Goal: Information Seeking & Learning: Learn about a topic

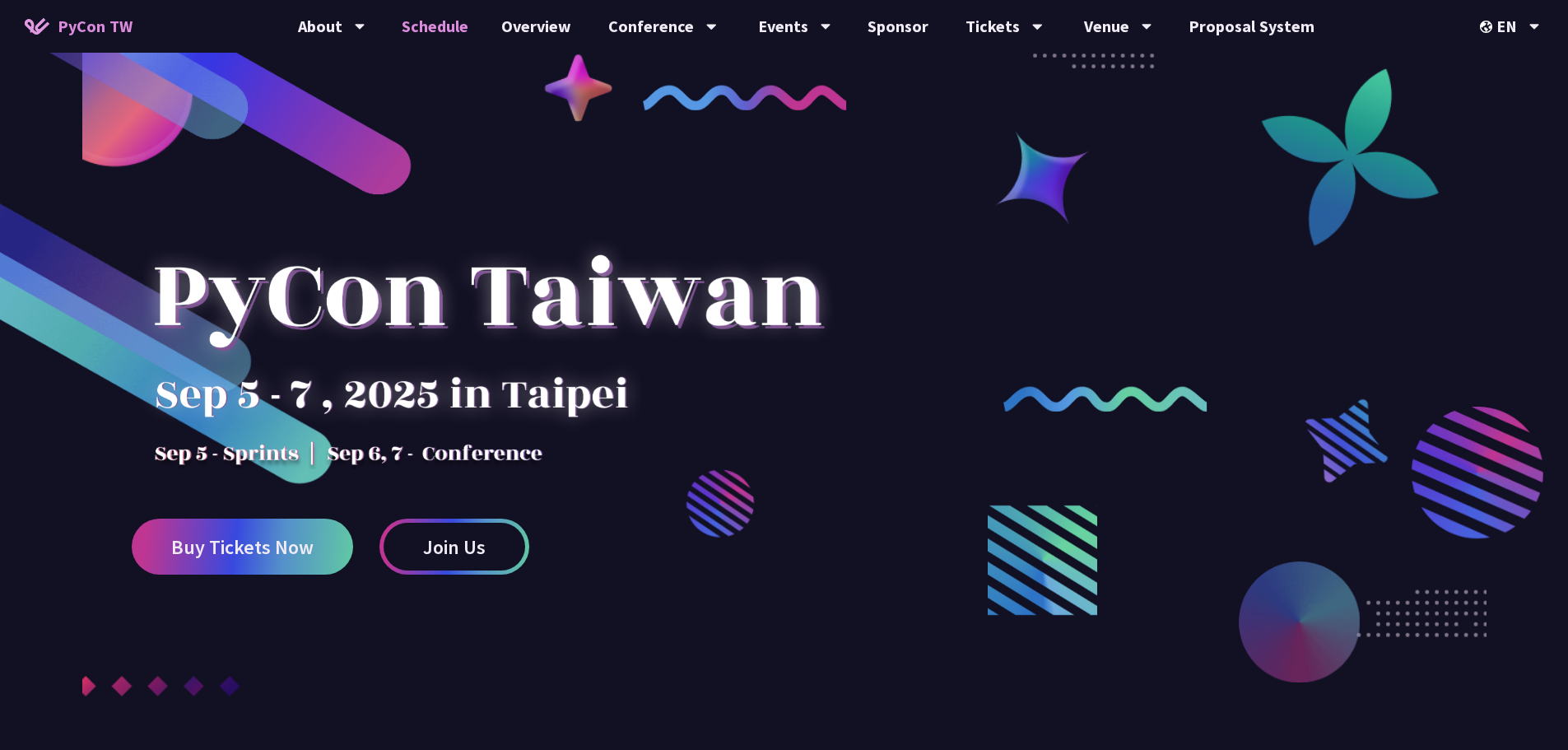
click at [441, 29] on link "Schedule" at bounding box center [435, 26] width 100 height 52
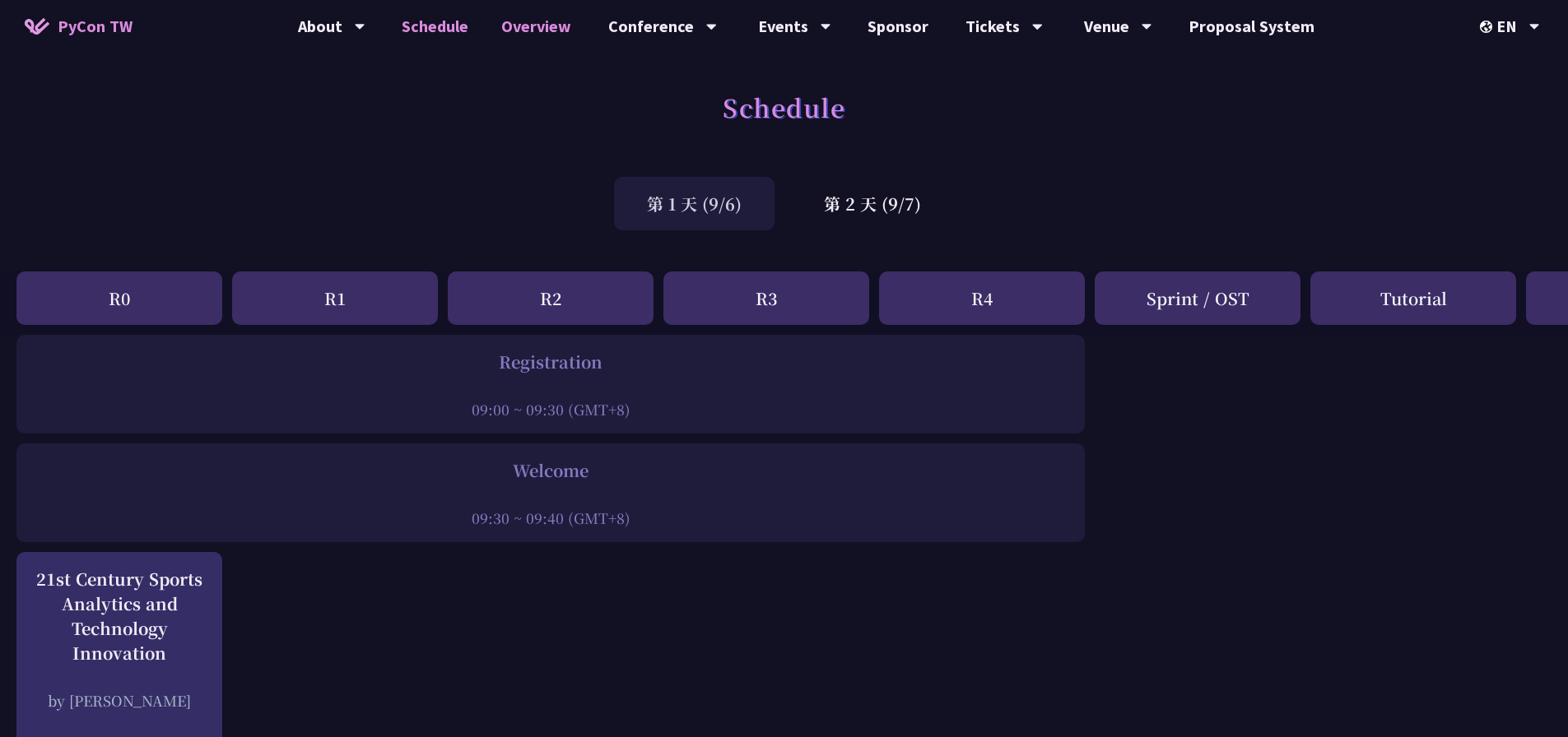
click at [539, 28] on link "Overview" at bounding box center [536, 26] width 103 height 52
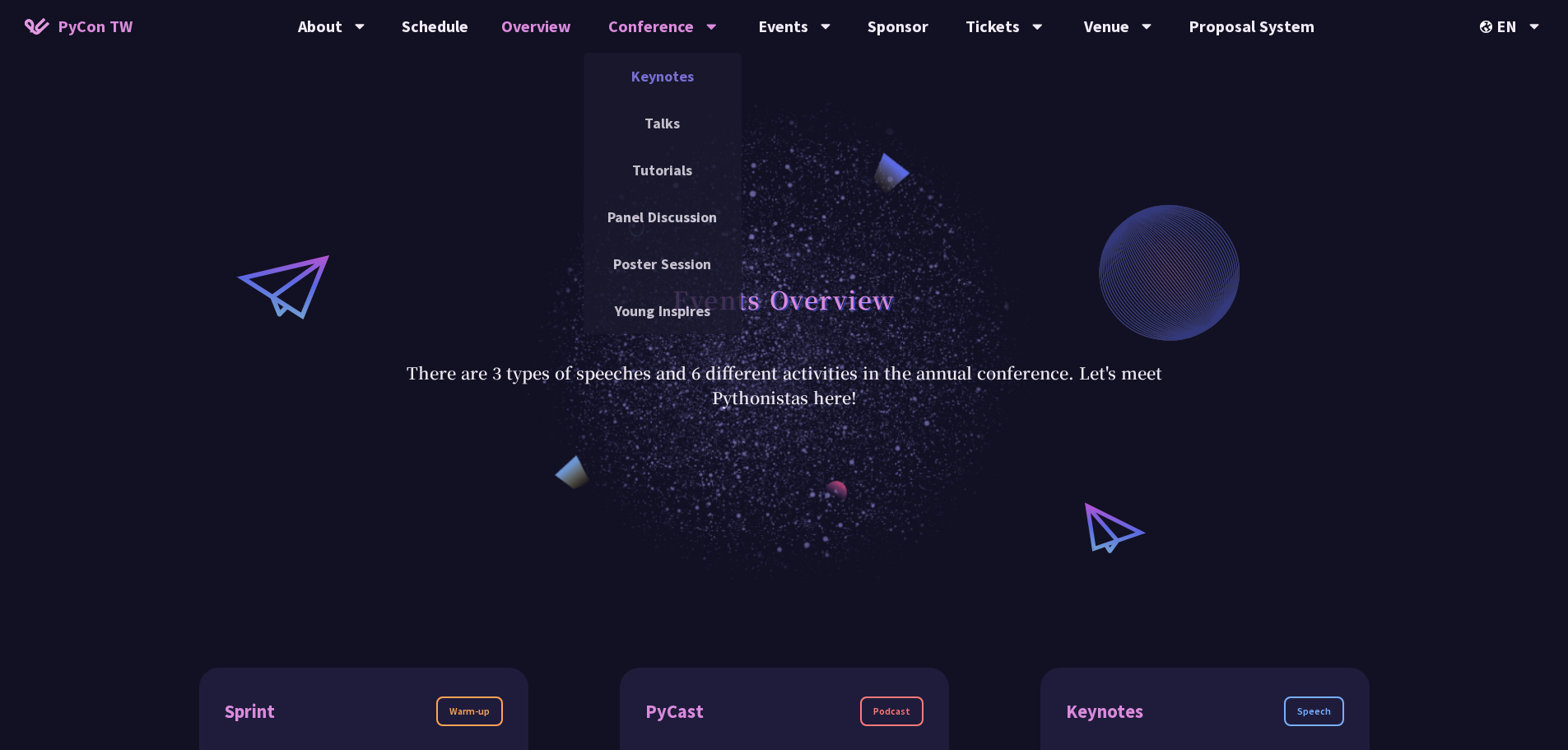
click at [663, 78] on link "Keynotes" at bounding box center [663, 76] width 158 height 39
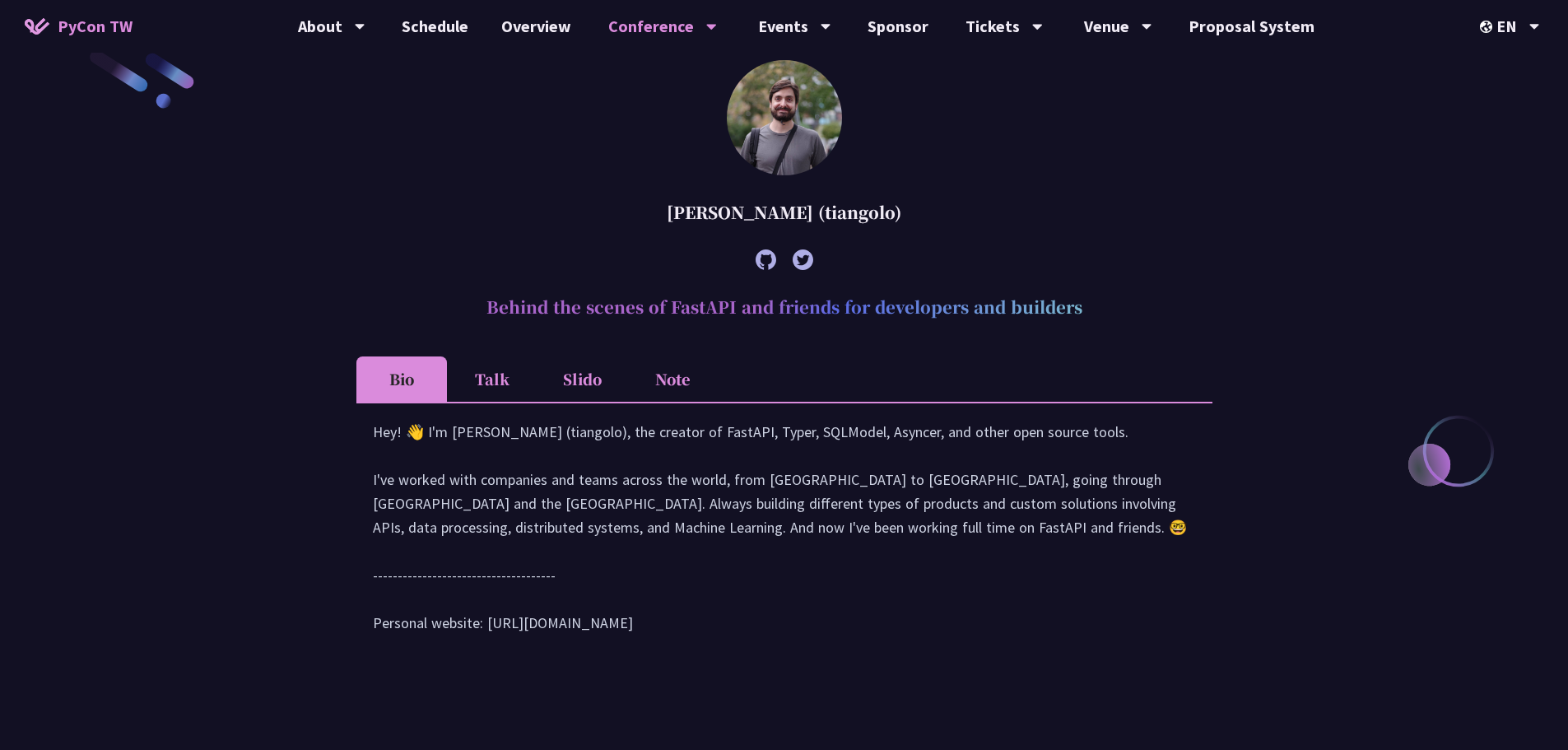
scroll to position [576, 0]
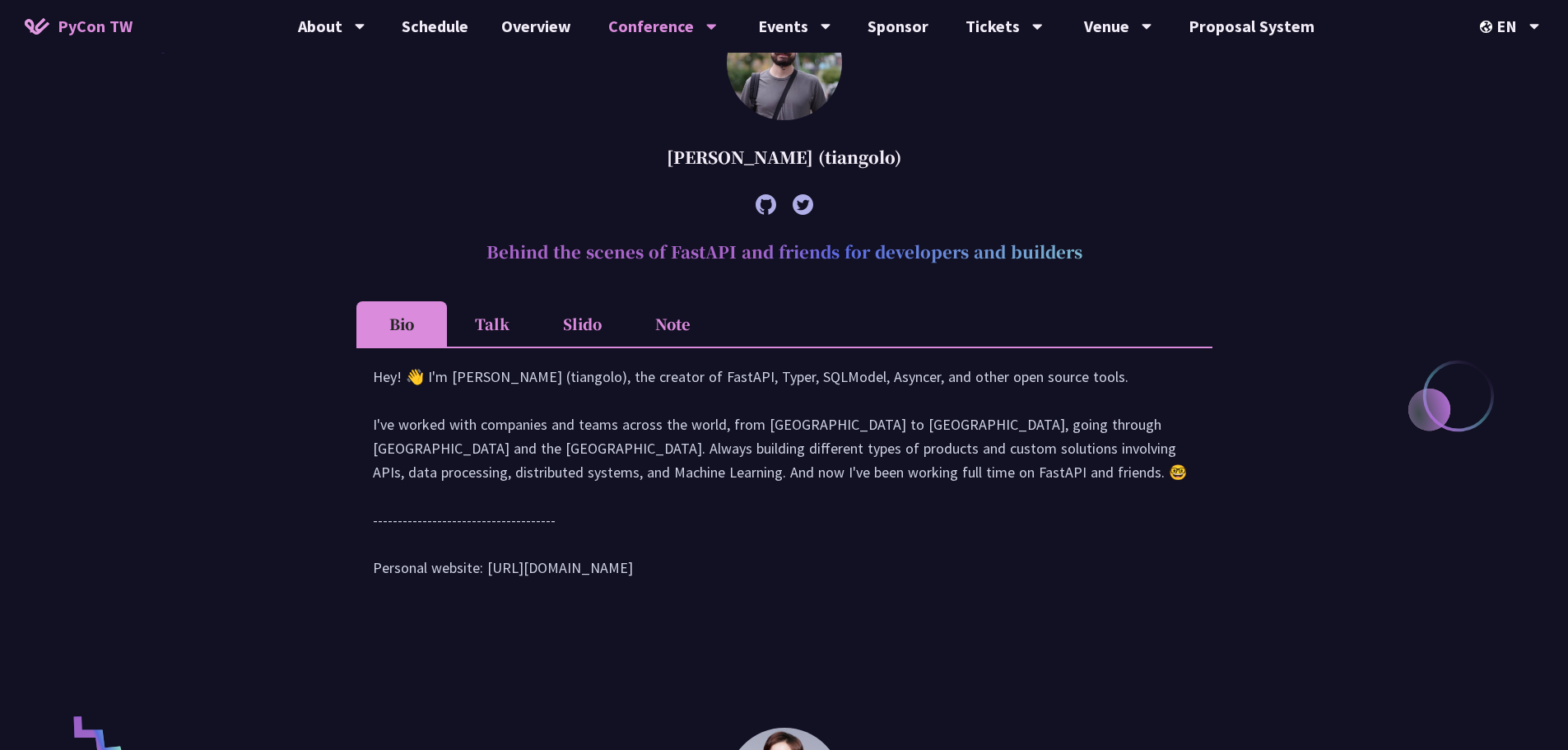
click at [480, 331] on li "Talk" at bounding box center [492, 324] width 90 height 46
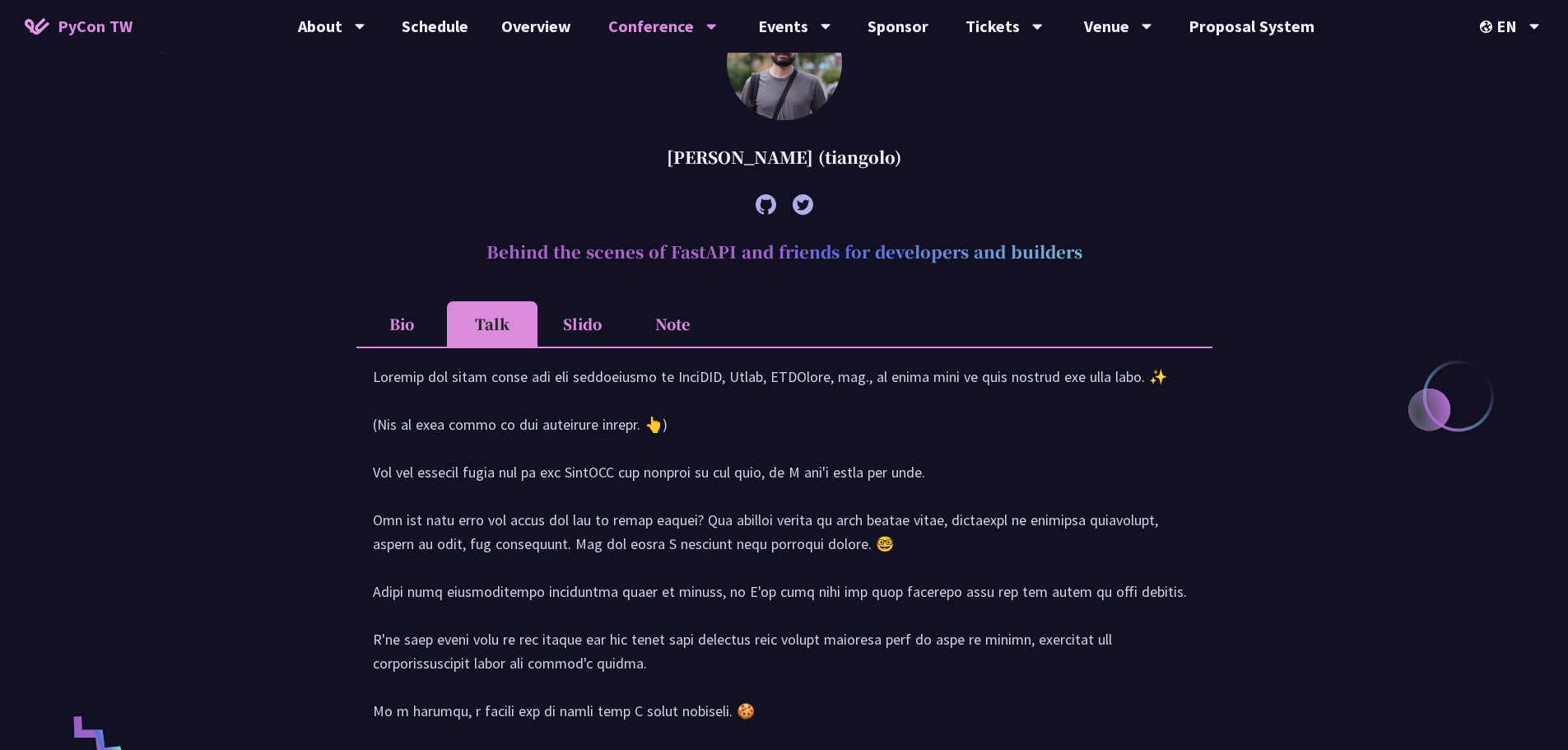
click at [594, 337] on li "Slido" at bounding box center [582, 324] width 90 height 46
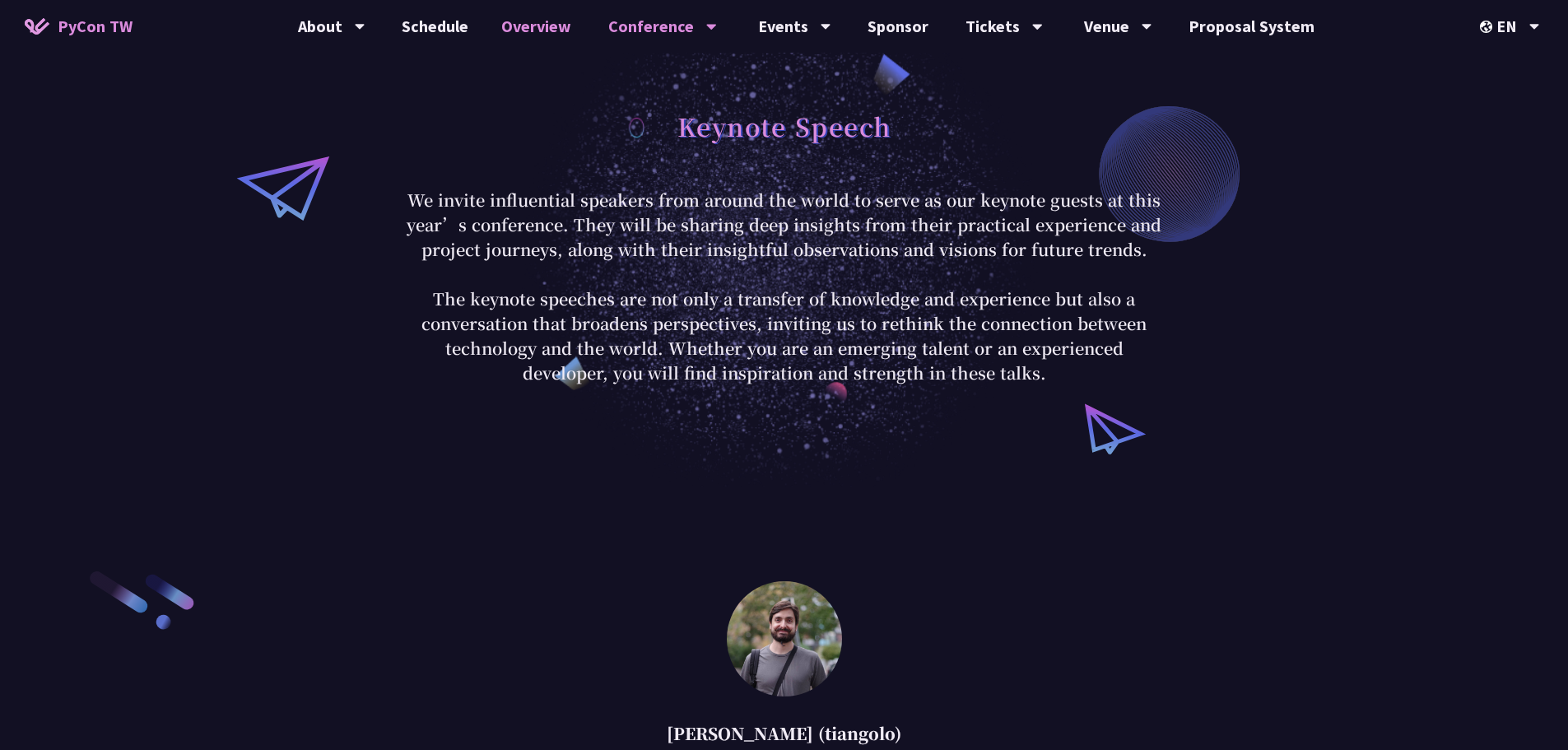
scroll to position [882, 0]
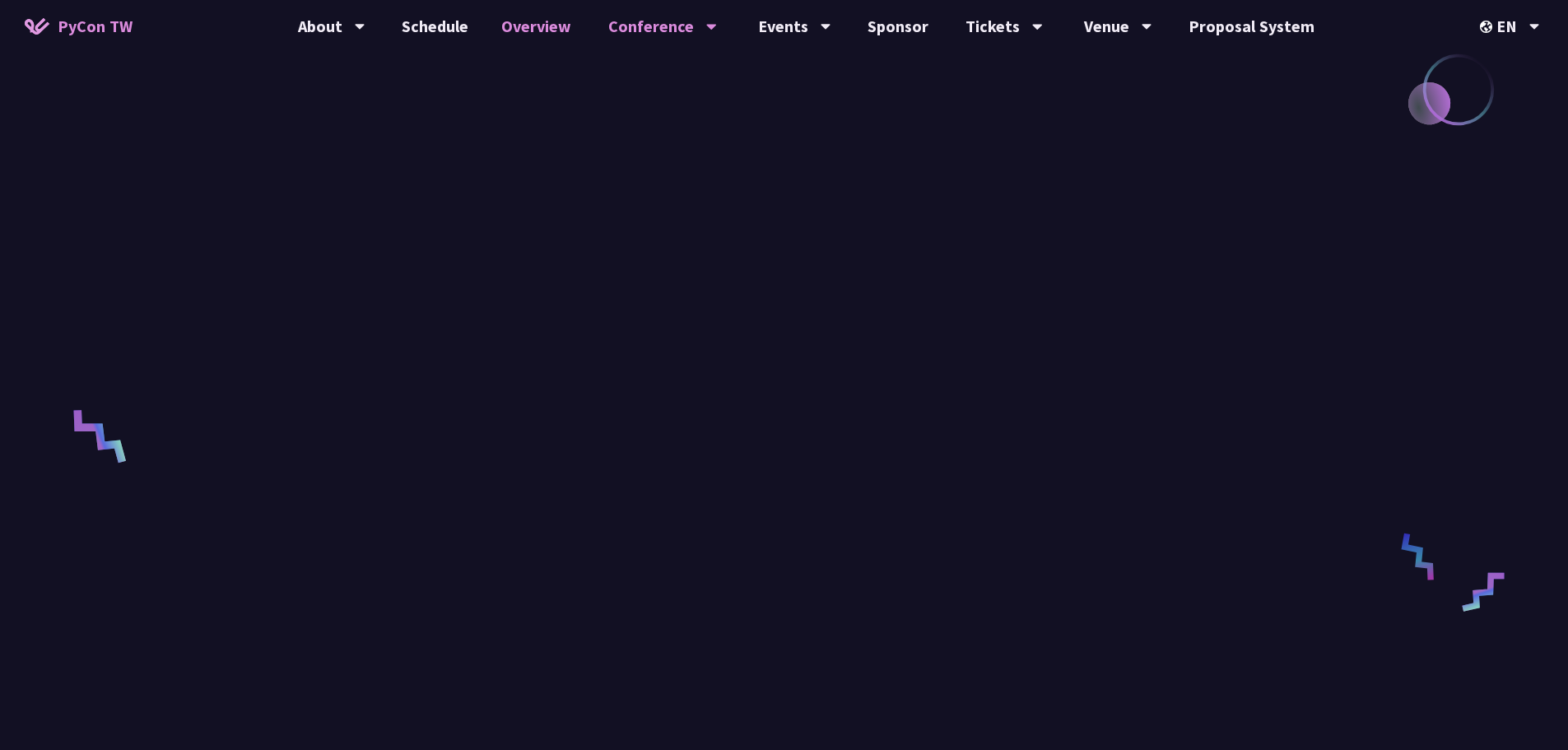
click at [557, 36] on link "Overview" at bounding box center [536, 26] width 103 height 52
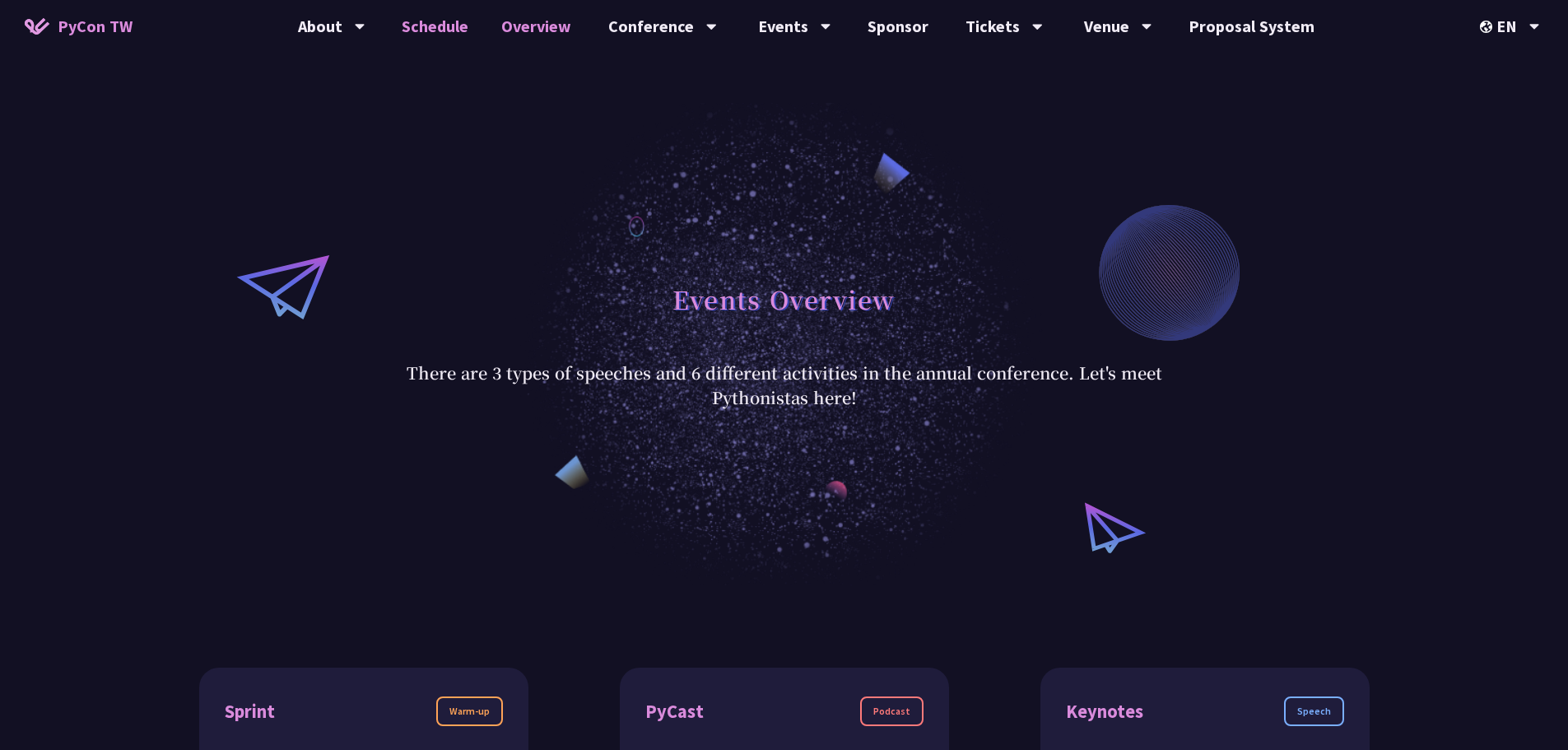
click at [443, 15] on link "Schedule" at bounding box center [435, 26] width 100 height 52
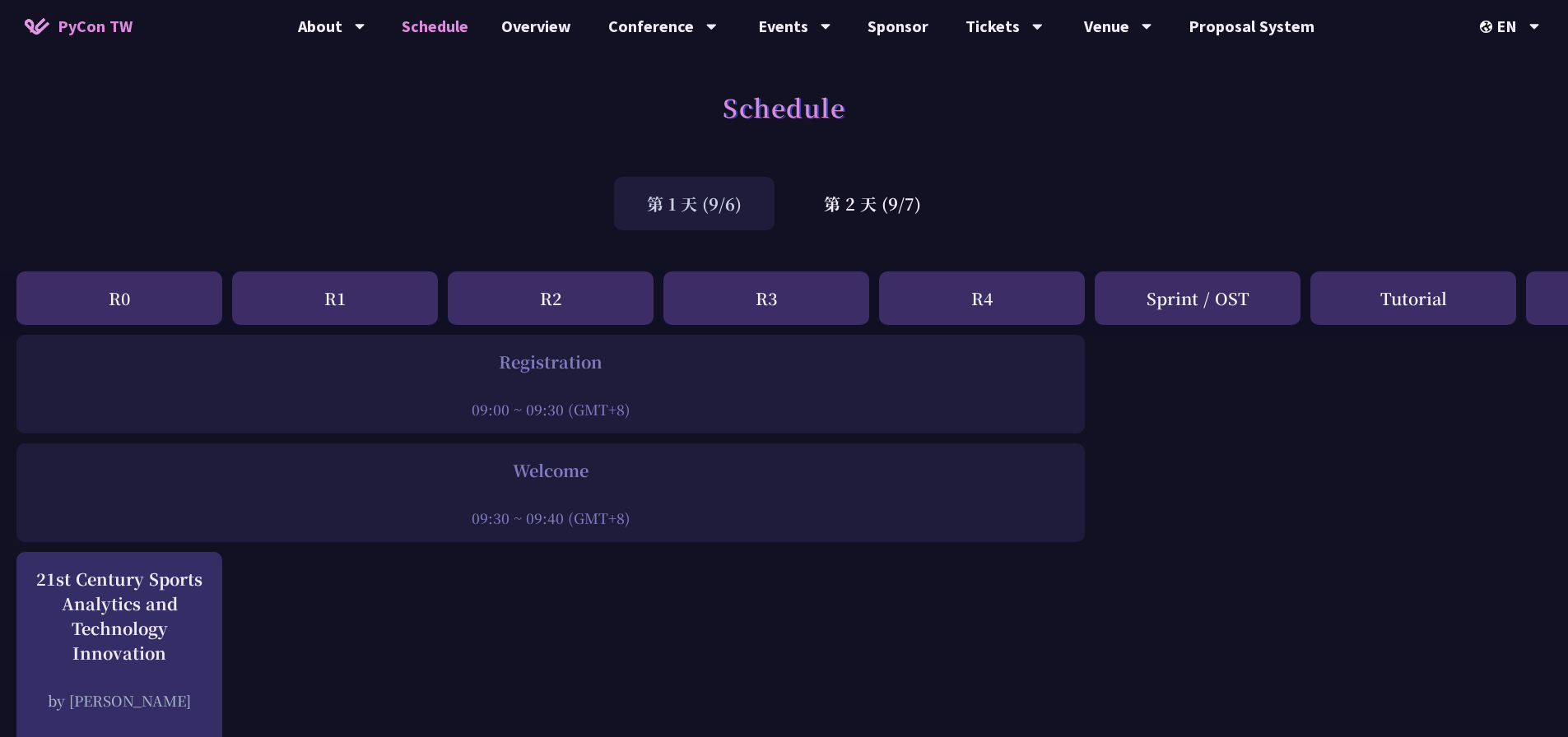
click at [509, 310] on div "R2" at bounding box center [551, 298] width 206 height 53
click at [885, 206] on div "第 2 天 (9/7)" at bounding box center [872, 203] width 163 height 53
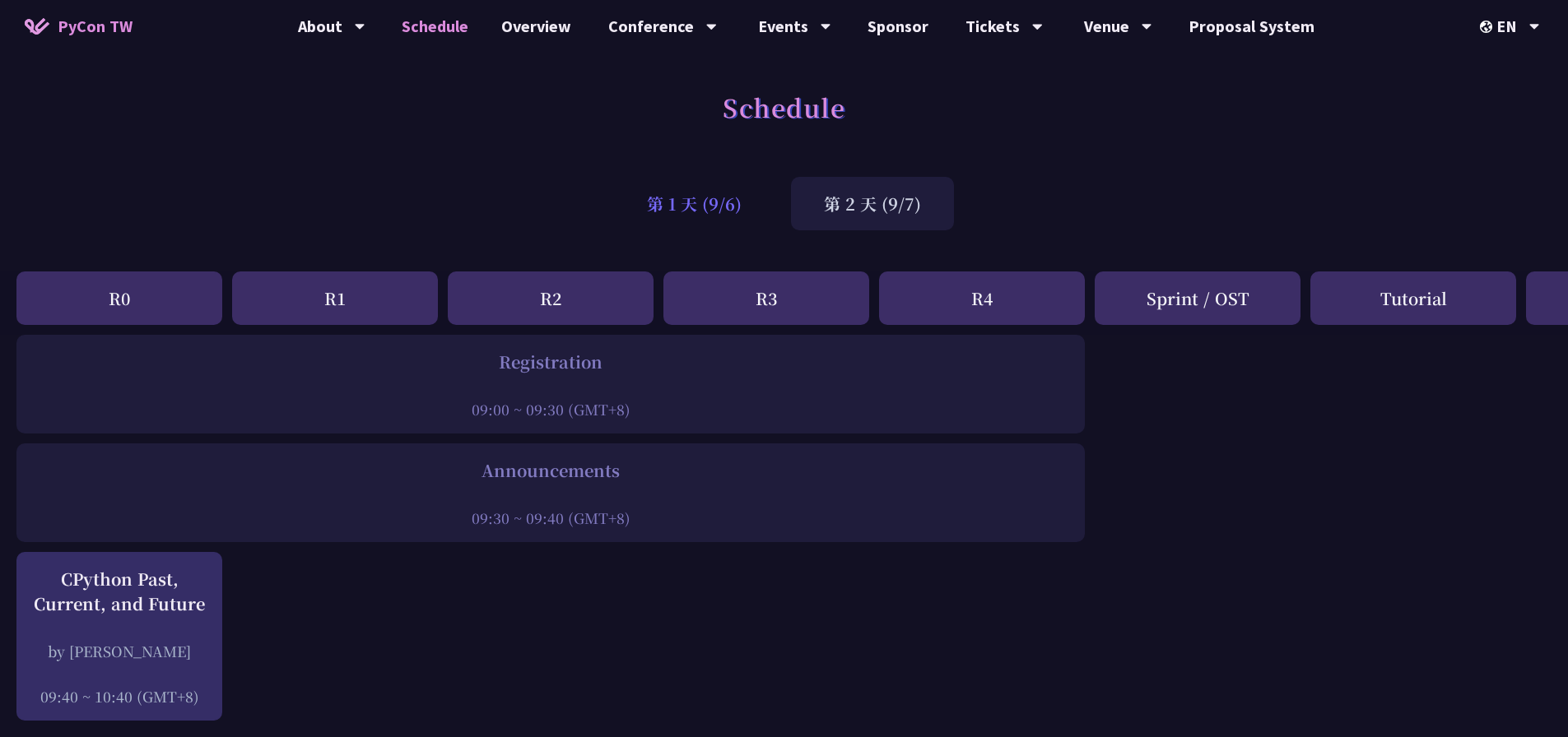
click at [725, 191] on div "第 1 天 (9/6)" at bounding box center [694, 203] width 160 height 53
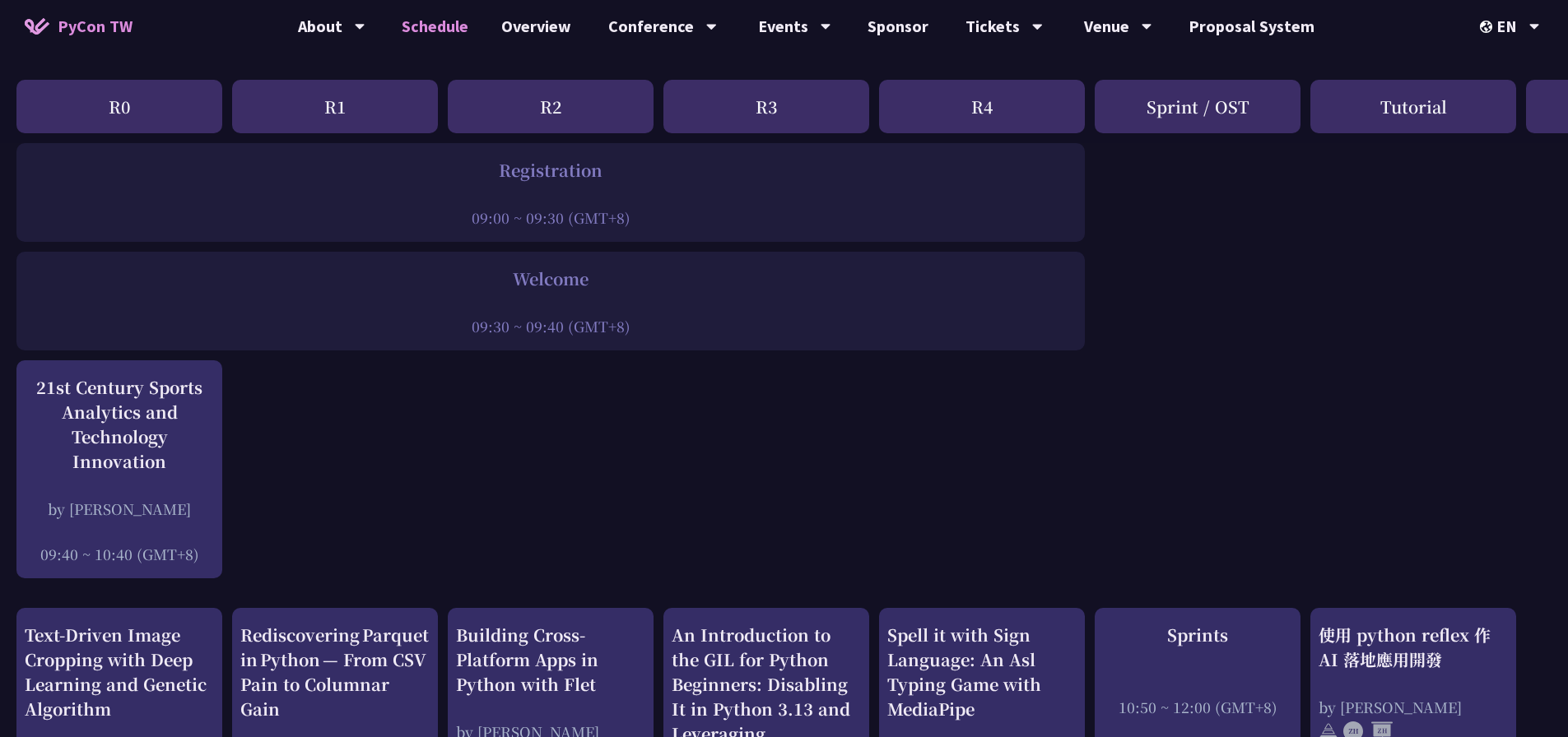
scroll to position [385, 0]
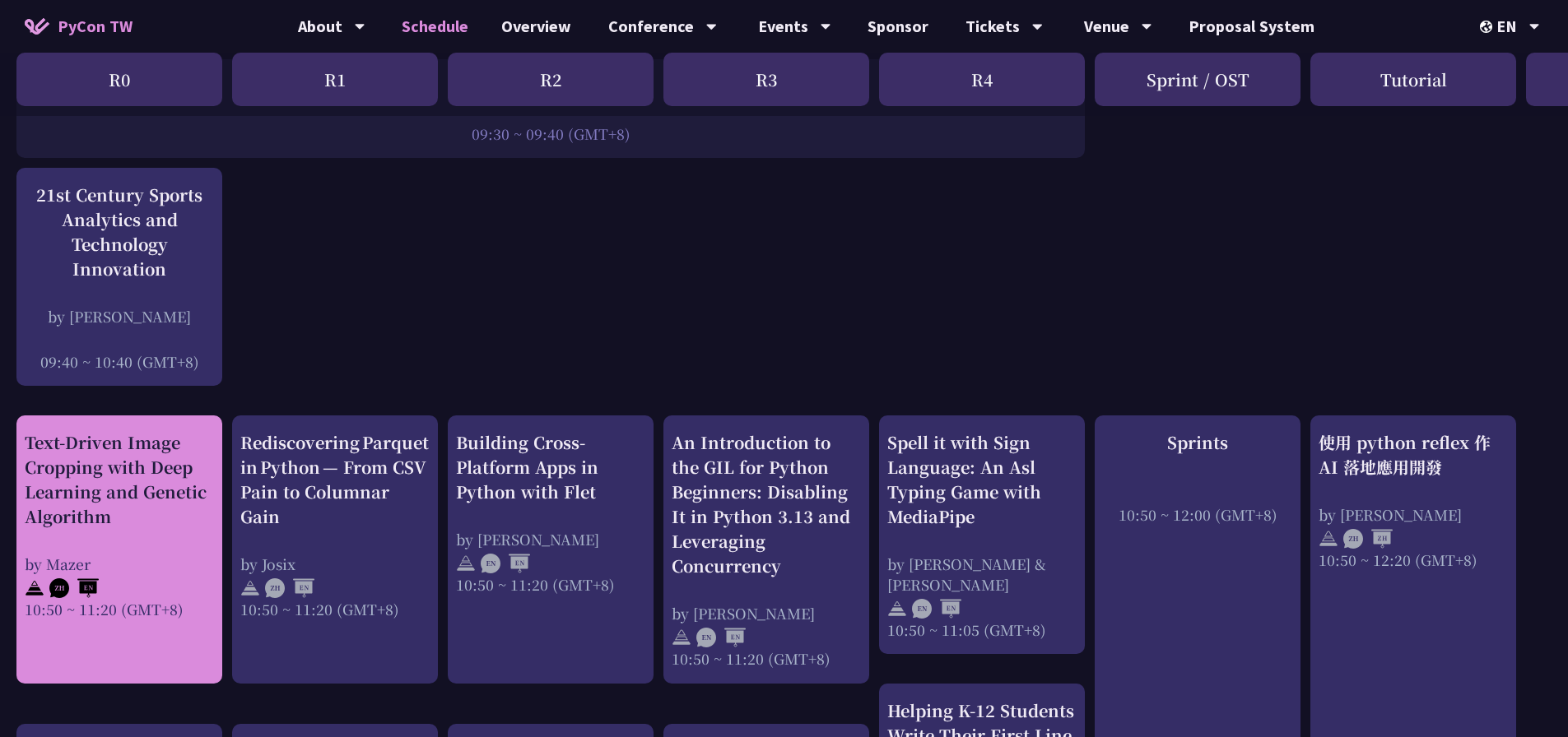
click at [195, 545] on div "Text-Driven Image Cropping with Deep Learning and Genetic Algorithm by [PERSON_…" at bounding box center [119, 524] width 189 height 189
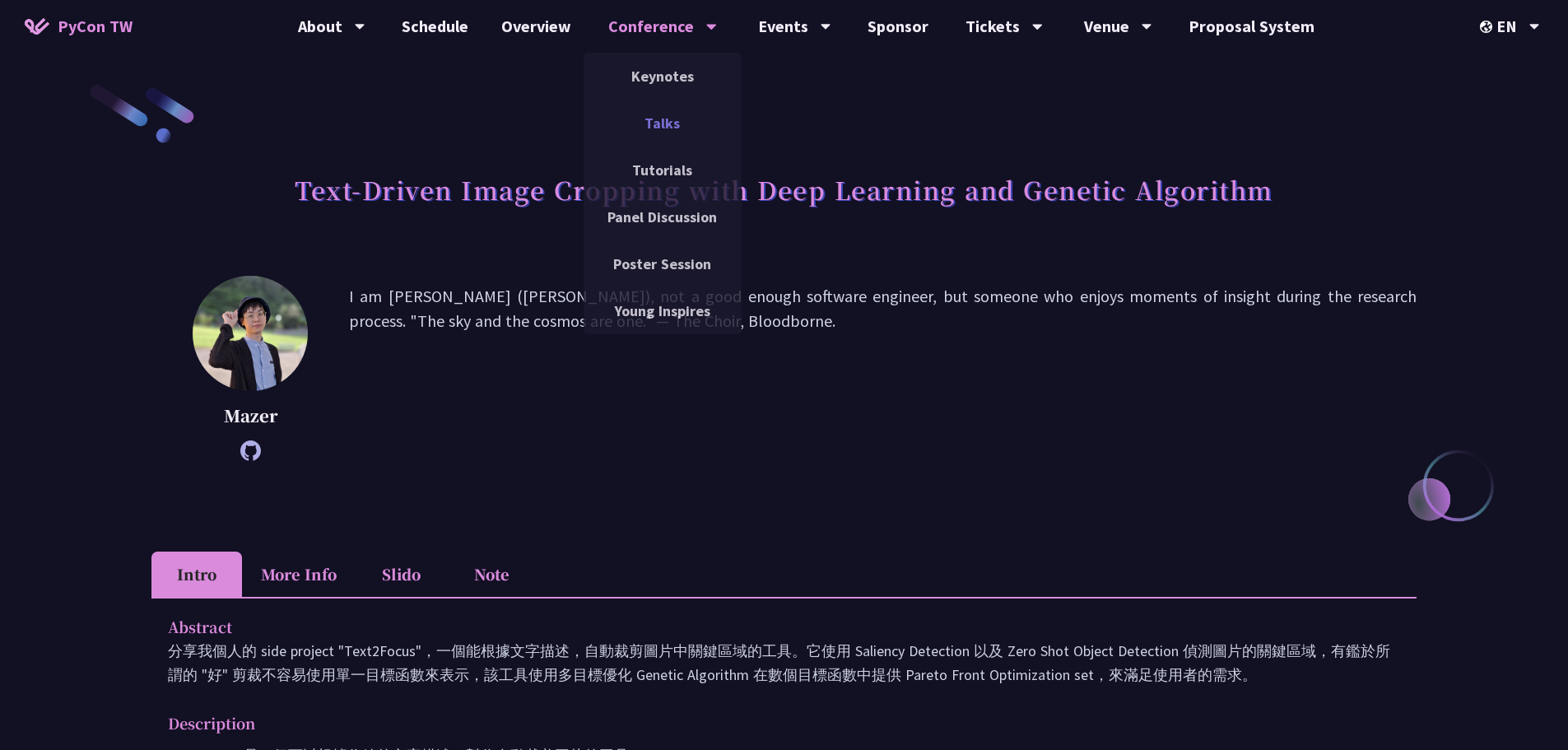
click at [663, 116] on link "Talks" at bounding box center [663, 123] width 158 height 39
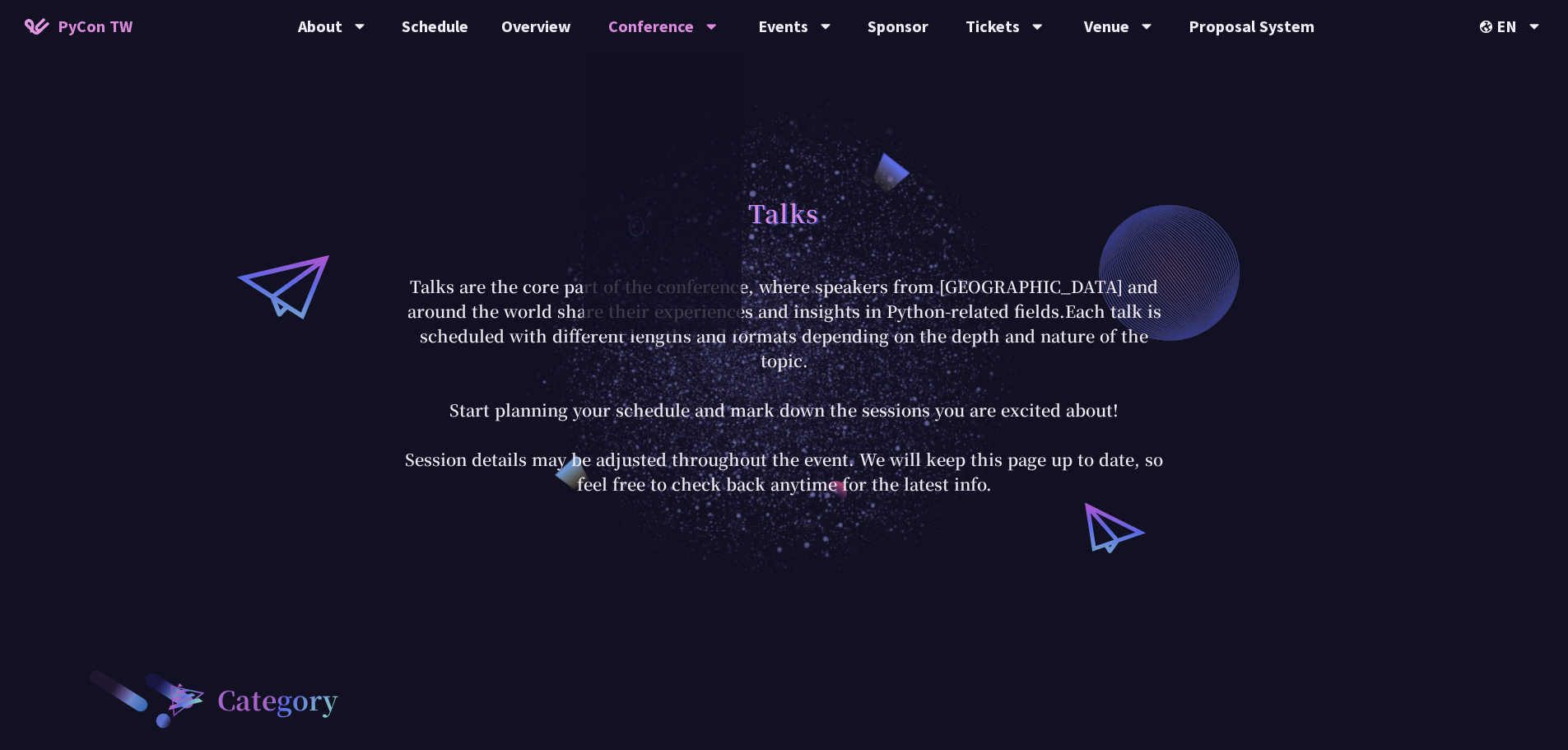
drag, startPoint x: 468, startPoint y: 331, endPoint x: 580, endPoint y: 267, distance: 129.0
click at [468, 331] on p "Talks are the core part of the conference, where speakers from [GEOGRAPHIC_DATA…" at bounding box center [784, 385] width 766 height 222
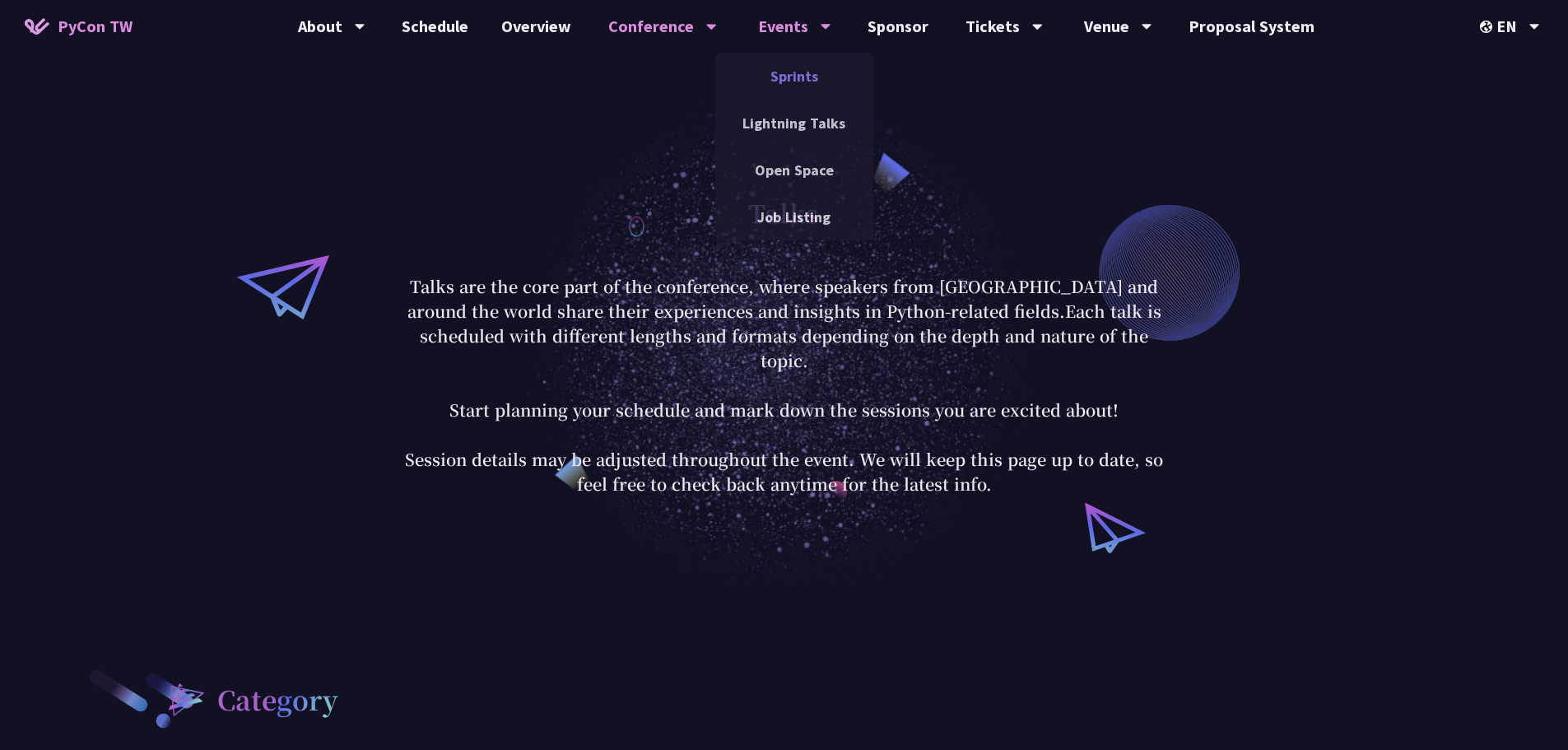
click at [799, 67] on link "Sprints" at bounding box center [794, 76] width 158 height 39
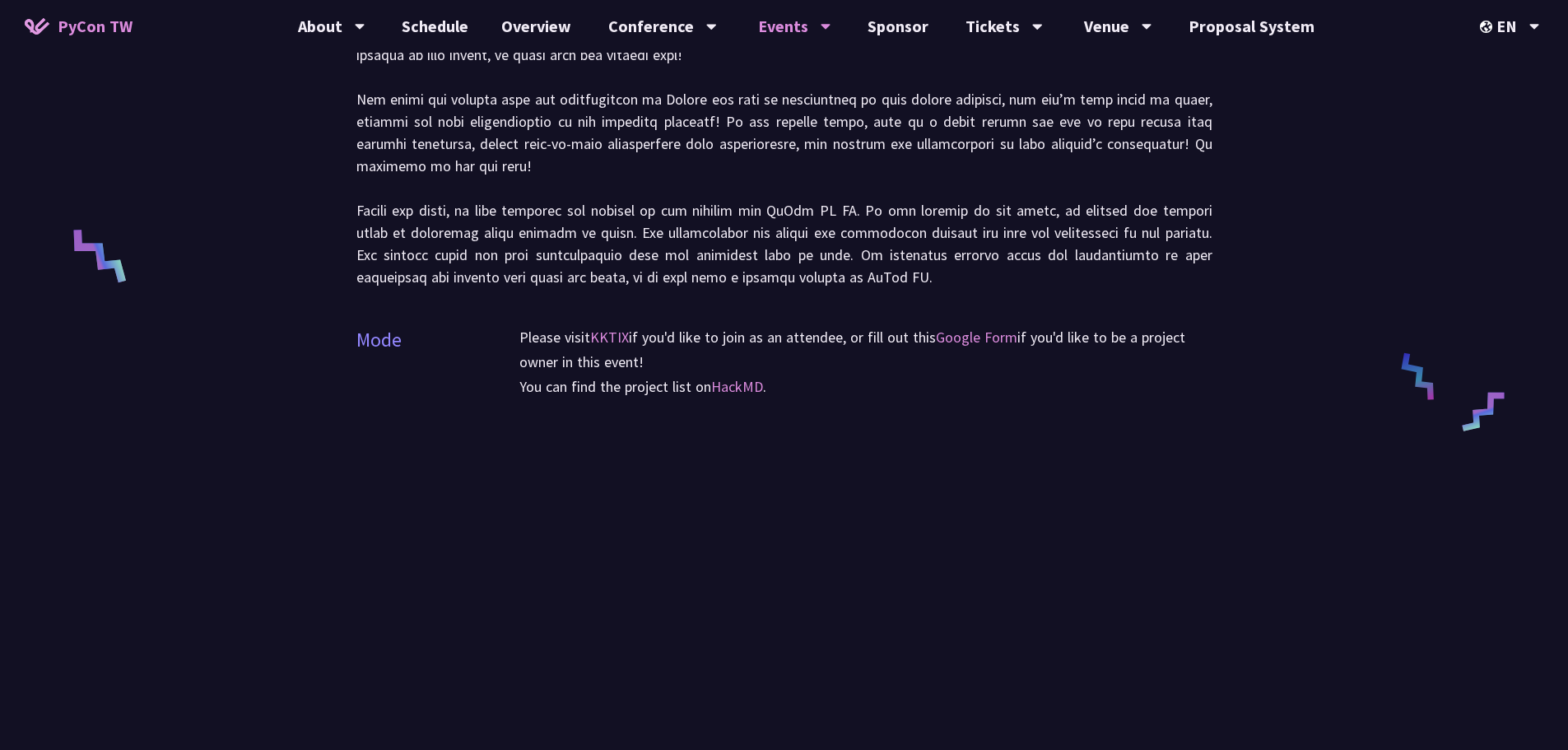
scroll to position [961, 0]
